Goal: Navigation & Orientation: Find specific page/section

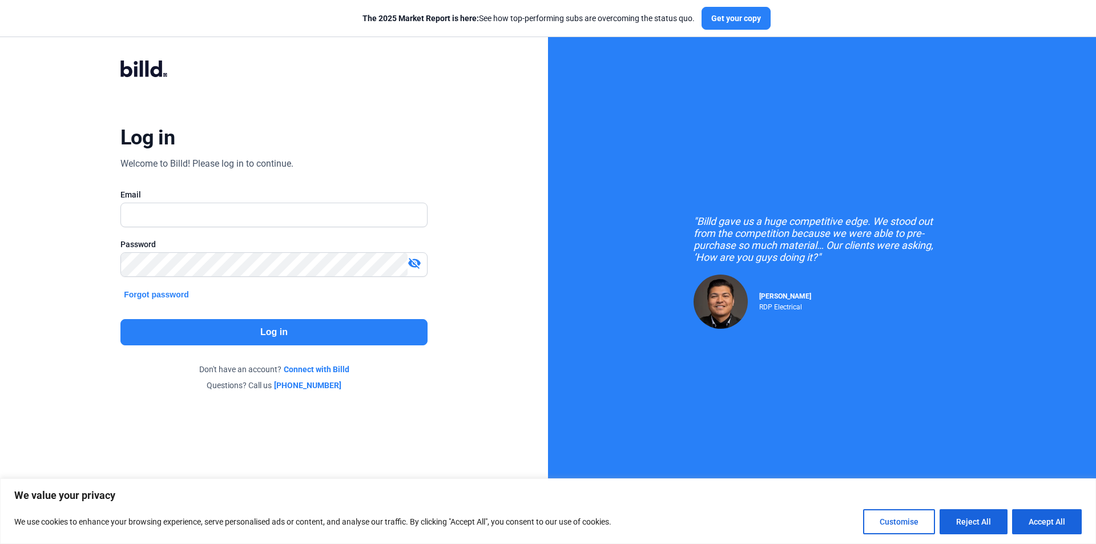
click at [417, 165] on div "Log in Welcome to Billd! Please log in to continue. Email Password visibility_o…" at bounding box center [273, 225] width 394 height 374
click at [341, 205] on input "text" at bounding box center [274, 214] width 306 height 23
click at [348, 207] on input "text" at bounding box center [274, 214] width 306 height 23
click at [575, 209] on div ""Billd gave us a huge competitive edge. We stood out from the competition becau…" at bounding box center [822, 272] width 548 height 544
click at [312, 223] on input "text" at bounding box center [267, 214] width 293 height 23
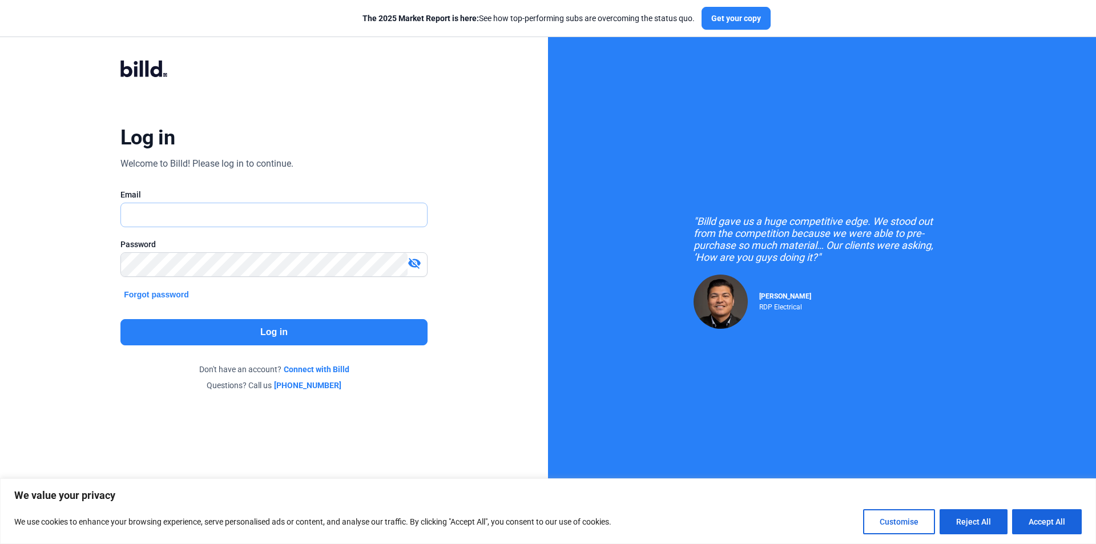
paste input "[EMAIL_ADDRESS][DOMAIN_NAME]"
type input "[EMAIL_ADDRESS][DOMAIN_NAME]"
click at [306, 332] on button "Log in" at bounding box center [273, 332] width 307 height 26
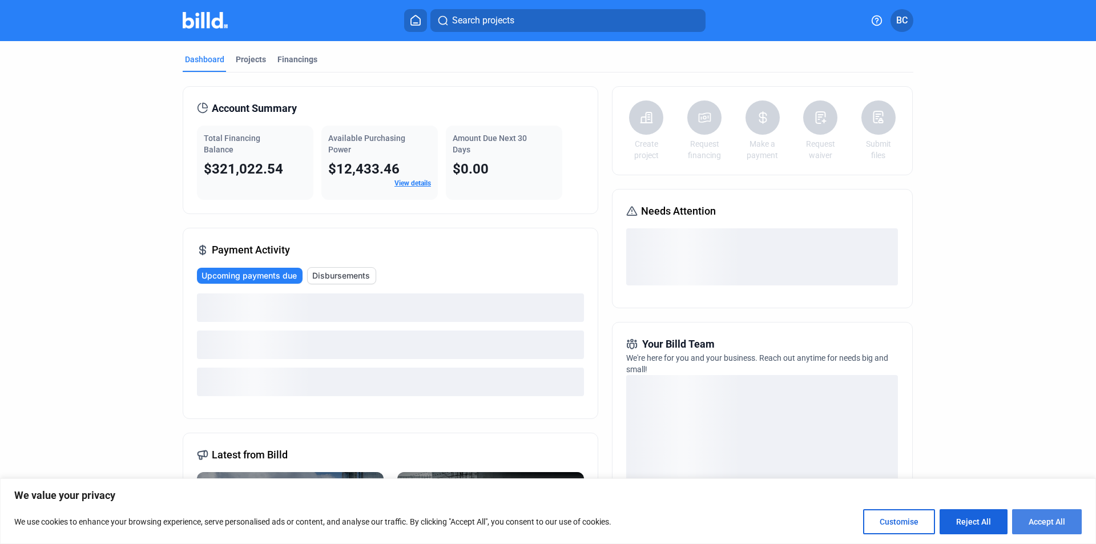
click at [1062, 516] on button "Accept All" at bounding box center [1047, 521] width 70 height 25
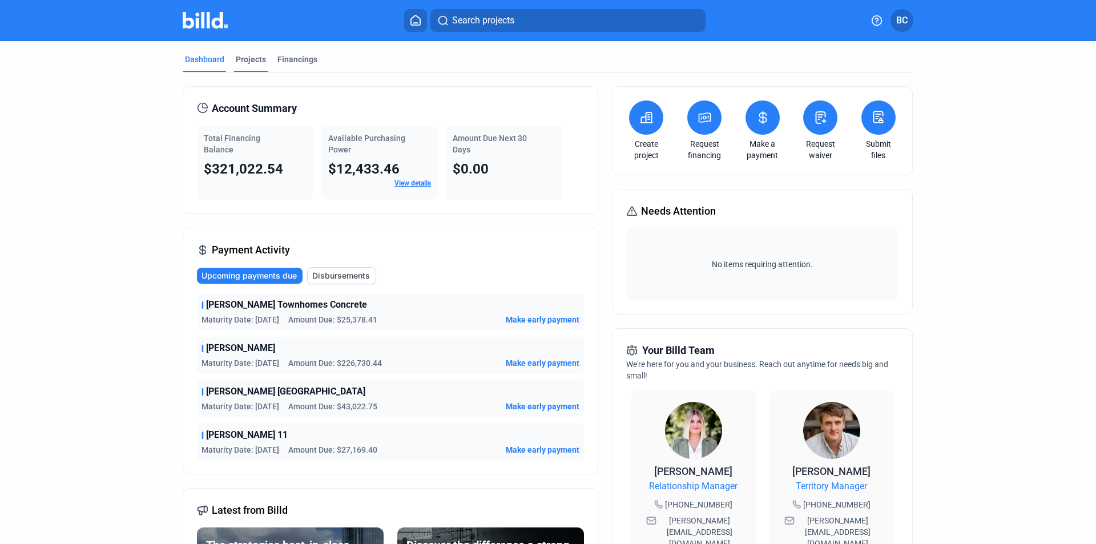
click at [245, 59] on div "Projects" at bounding box center [251, 59] width 30 height 11
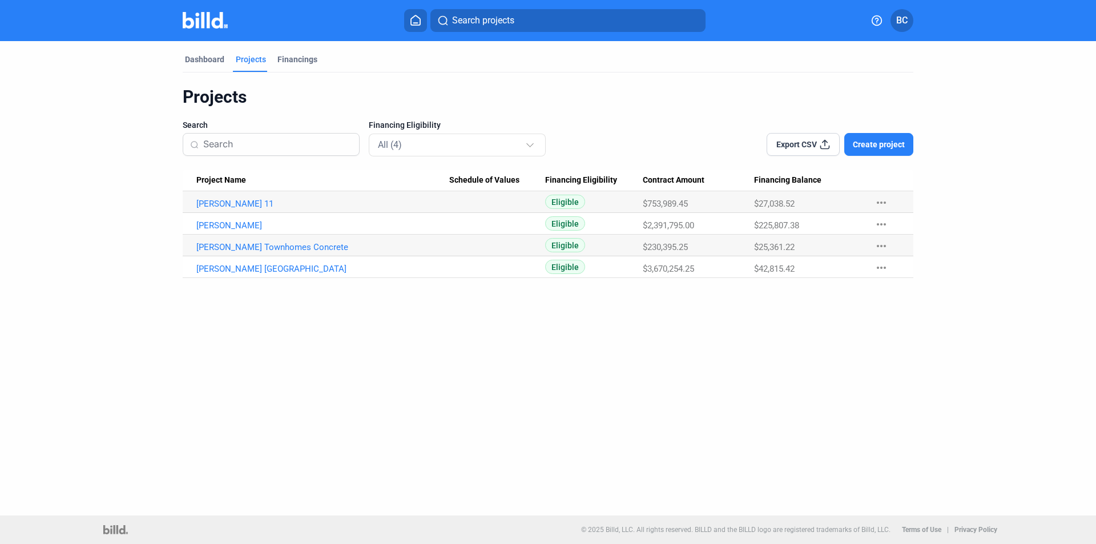
click at [150, 322] on div "Dashboard Projects Financings Projects Search Financing Eligibility All (4) Exp…" at bounding box center [548, 278] width 1096 height 474
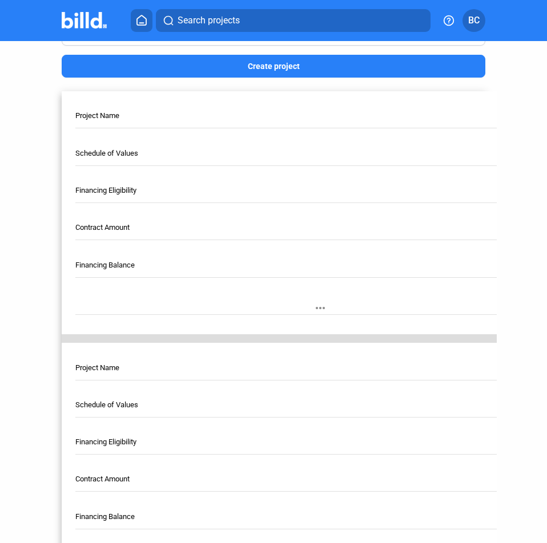
scroll to position [285, 0]
